Goal: Task Accomplishment & Management: Use online tool/utility

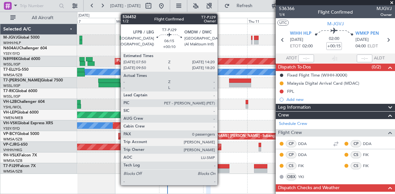
click at [220, 167] on div at bounding box center [223, 166] width 12 height 5
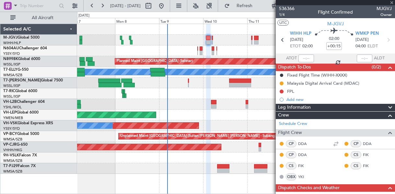
type input "+00:10"
type input "0"
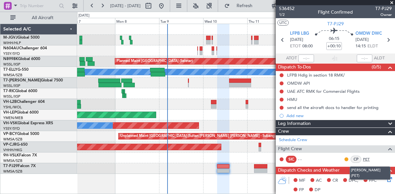
click at [363, 157] on link "PET" at bounding box center [370, 159] width 15 height 6
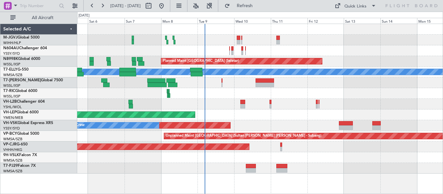
click at [223, 52] on div "Planned Maint [GEOGRAPHIC_DATA] (Seletar) Planned Maint [GEOGRAPHIC_DATA] (Sele…" at bounding box center [259, 99] width 365 height 150
click at [35, 36] on link "M-JGVJ Global 5000" at bounding box center [21, 38] width 36 height 4
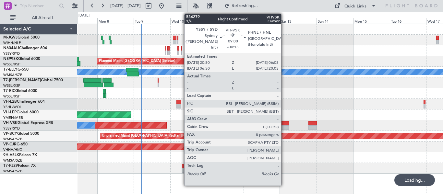
click at [284, 123] on div at bounding box center [282, 123] width 14 height 5
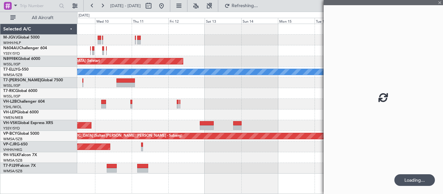
click at [206, 104] on div at bounding box center [259, 104] width 365 height 11
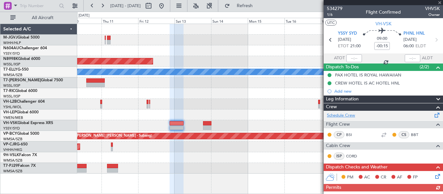
click at [347, 115] on link "Schedule Crew" at bounding box center [341, 116] width 28 height 6
